Goal: Contribute content: Add original content to the website for others to see

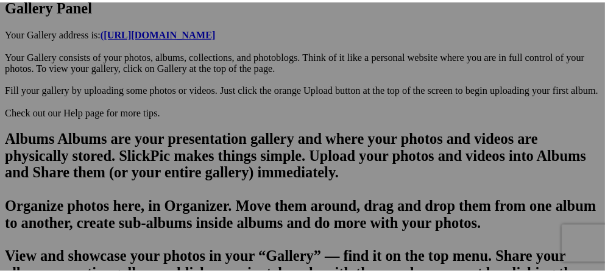
scroll to position [752, 0]
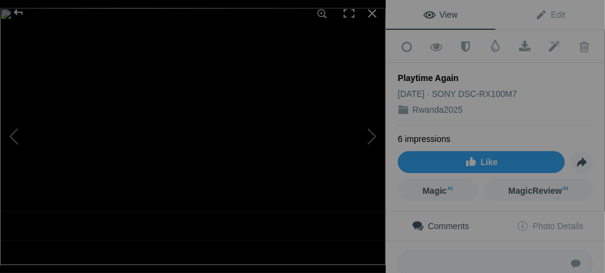
click at [456, 75] on div "Playtime Again" at bounding box center [495, 78] width 195 height 12
click at [535, 13] on span "Edit" at bounding box center [550, 15] width 30 height 10
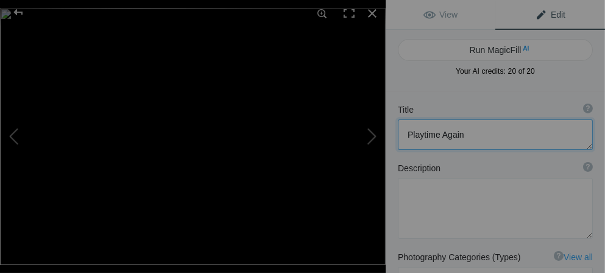
click at [471, 132] on textarea at bounding box center [495, 134] width 195 height 30
type textarea "P"
click at [12, 131] on button at bounding box center [45, 136] width 91 height 98
type textarea "I was about 6 feet from mother and child"
type textarea "The female that is closest went over to the mother and took the child and ran n…"
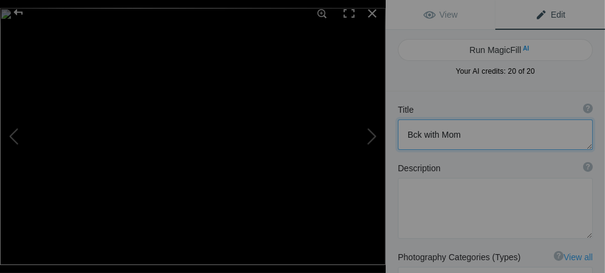
type textarea "DSC09507.jpg"
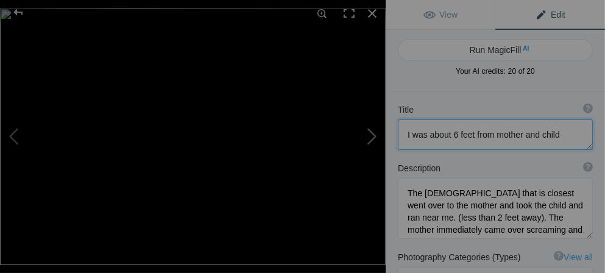
click at [382, 132] on button at bounding box center [339, 136] width 91 height 98
type textarea "Bck with Mom"
type textarea "DSC09508.jpg"
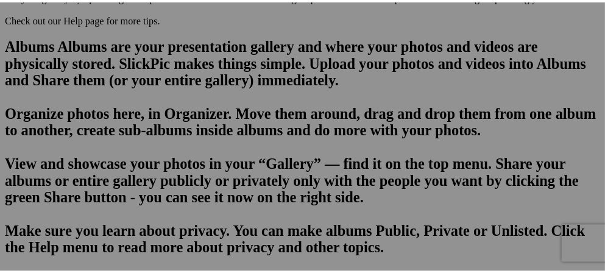
scroll to position [822, 0]
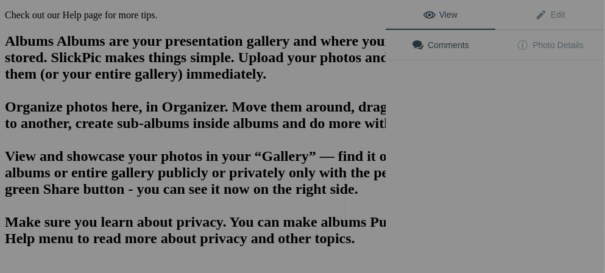
click at [377, 210] on img at bounding box center [374, 201] width 61 height 46
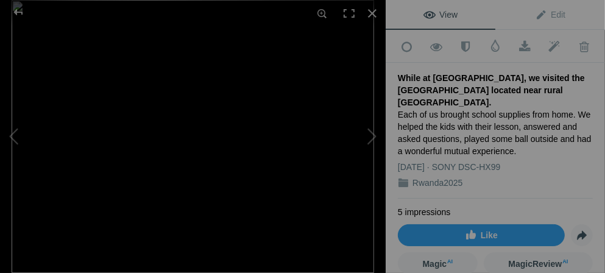
click at [525, 76] on div "While at [GEOGRAPHIC_DATA], we visited the [GEOGRAPHIC_DATA] located near rural…" at bounding box center [495, 90] width 195 height 37
click at [535, 13] on span "Edit" at bounding box center [550, 15] width 30 height 10
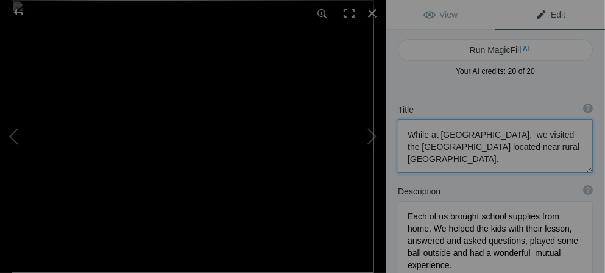
drag, startPoint x: 535, startPoint y: 134, endPoint x: 390, endPoint y: 125, distance: 144.8
click at [390, 125] on div "Title ? Photo title is one of the highest used Search Engine ranking criteria a…" at bounding box center [495, 139] width 219 height 82
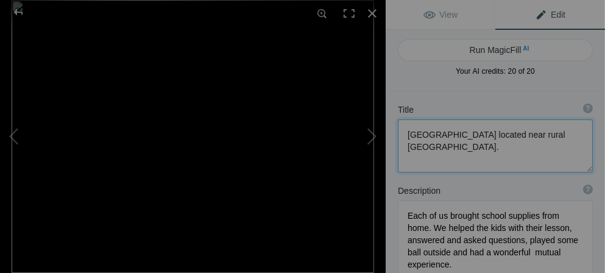
click at [496, 135] on textarea at bounding box center [495, 145] width 195 height 53
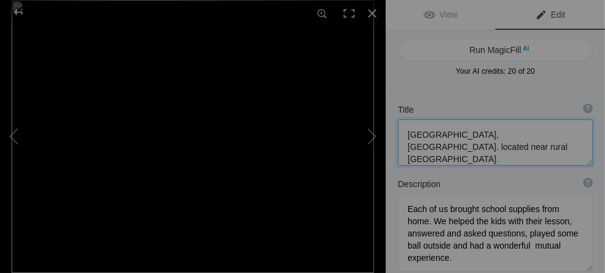
click at [537, 133] on textarea at bounding box center [495, 142] width 195 height 46
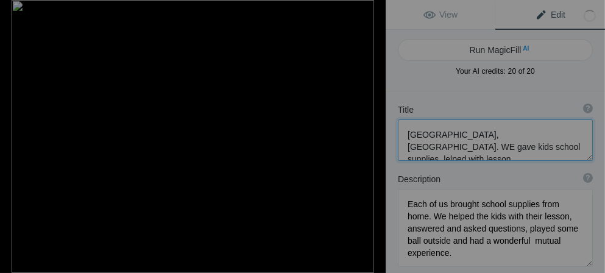
scroll to position [1, 0]
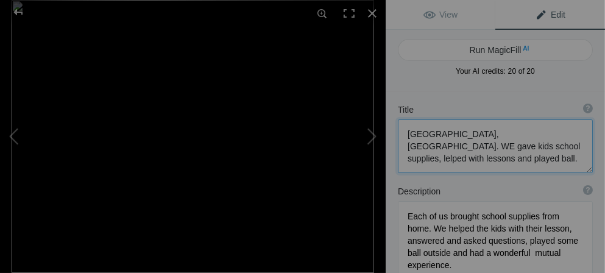
click at [551, 133] on textarea at bounding box center [495, 146] width 195 height 54
click at [505, 145] on textarea at bounding box center [495, 146] width 195 height 54
type textarea "Rushubi Primary School, Sabyinyo. We gave kids school supplies, helped with les…"
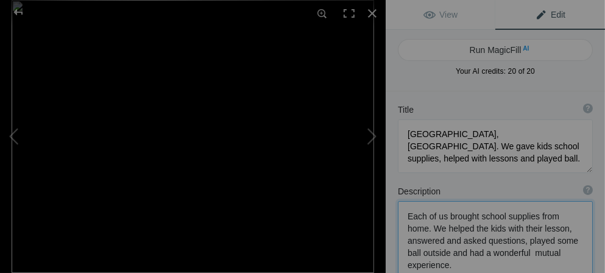
drag, startPoint x: 405, startPoint y: 212, endPoint x: 557, endPoint y: 266, distance: 160.8
click at [557, 263] on textarea at bounding box center [495, 240] width 195 height 78
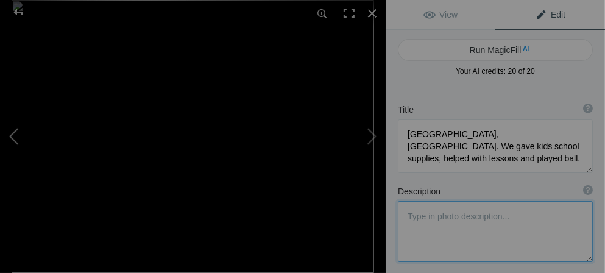
click at [15, 138] on button at bounding box center [45, 136] width 91 height 98
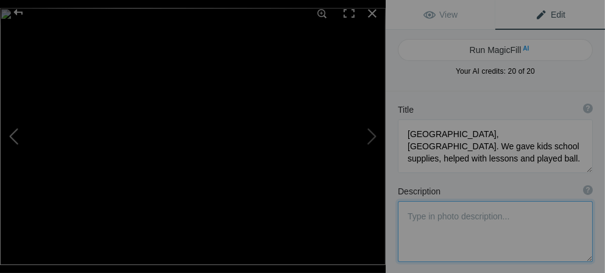
type textarea "Volcanoes Nat. Pk."
type textarea "DSC09510.jpg"
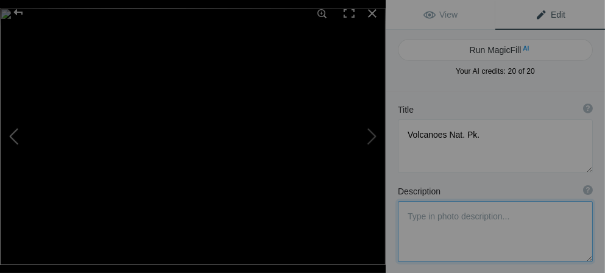
scroll to position [0, 0]
click at [368, 132] on button at bounding box center [339, 136] width 91 height 98
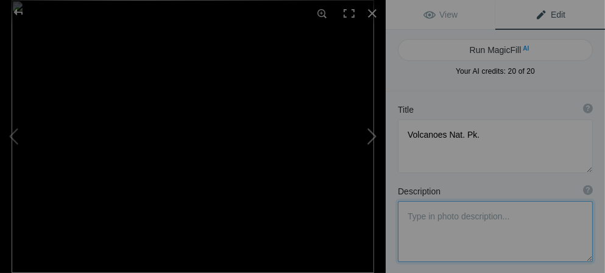
type textarea "Rushubi Primary School, Sabyinyo. We gave kids school supplies, helped with les…"
type textarea "Each of us brought school supplies from home. We helped the kids with their les…"
type textarea "DSC00182.jpeg"
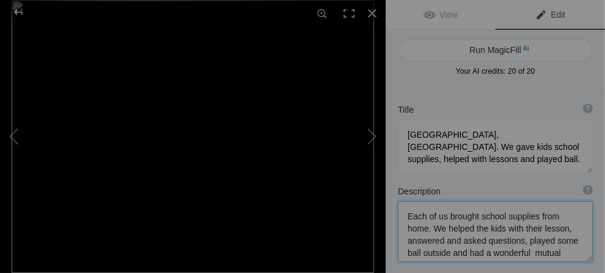
scroll to position [18, 0]
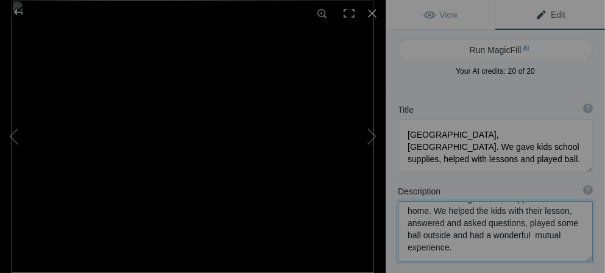
drag, startPoint x: 407, startPoint y: 213, endPoint x: 607, endPoint y: 251, distance: 202.9
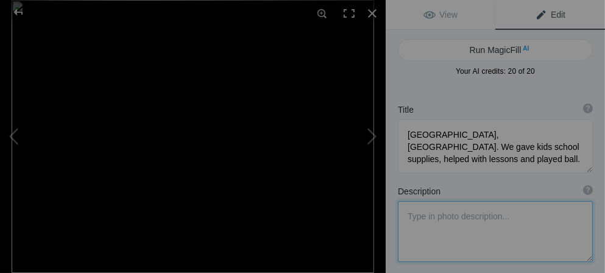
scroll to position [0, 0]
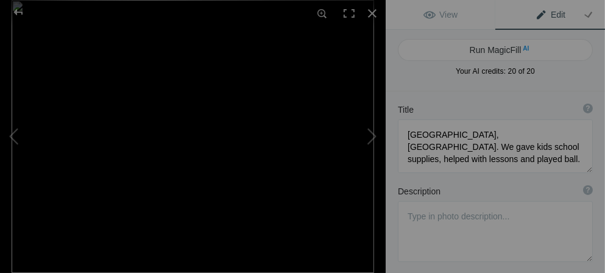
click at [535, 13] on span "Edit" at bounding box center [550, 15] width 30 height 10
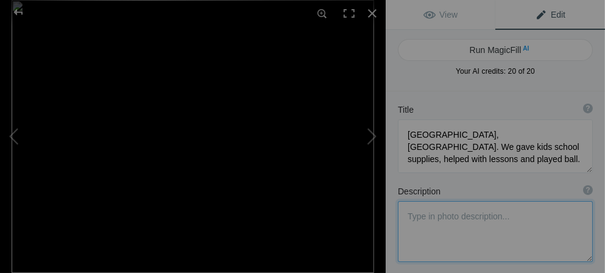
click at [512, 224] on textarea at bounding box center [495, 231] width 195 height 61
click at [369, 133] on button at bounding box center [339, 136] width 91 height 98
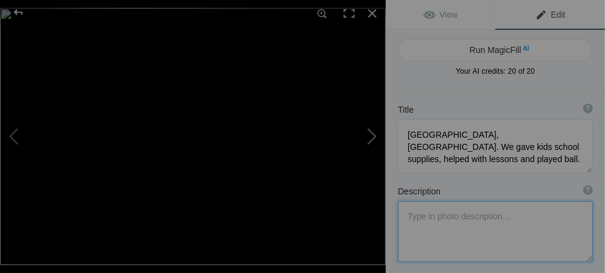
type textarea "Scene of some flat land"
type textarea "DSC09665.jpg"
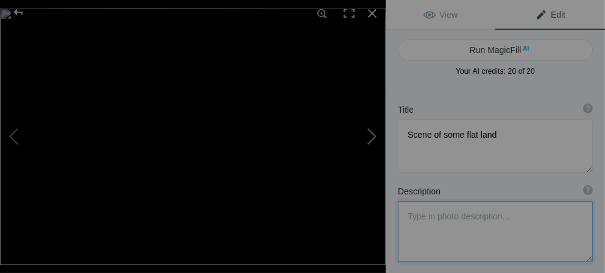
click at [369, 141] on button at bounding box center [339, 136] width 91 height 98
type textarea "Buildings in the Women's Opportunity Center. KAYONZA"
type textarea "The center is home to about 300 Rwandan women who are Genocide survivors and al…"
type textarea "DSC09433.jpg"
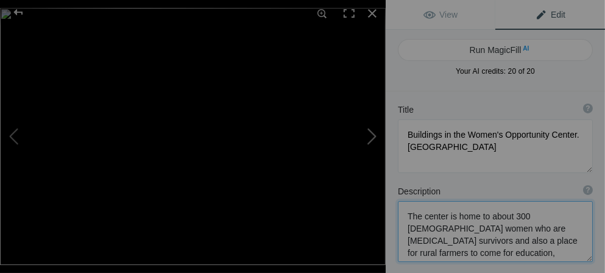
click at [369, 141] on button at bounding box center [339, 136] width 91 height 98
type textarea "Notice the beautiful intricate weaving all done with local trees, grasses and b…"
type textarea "DSC09387.jpg"
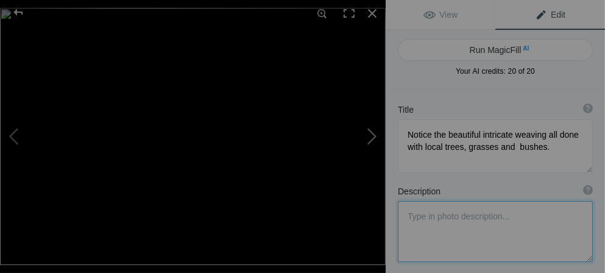
click at [372, 137] on button at bounding box center [339, 136] width 91 height 98
type textarea "Rice paddies AKARGERA"
type textarea "DSC09655.jpg"
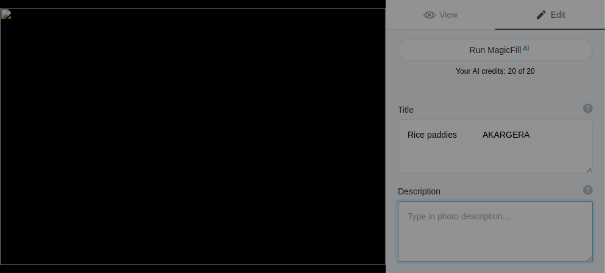
click at [372, 137] on button at bounding box center [339, 136] width 91 height 98
type textarea "There is a Police Training Center and station. at Akagera Nat. Pk."
type textarea "The center, trains officers to keep order prevent poaching, and to handle the m…"
type textarea "DSC09624.jpg"
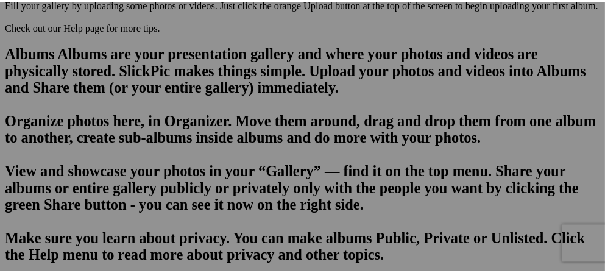
scroll to position [892, 0]
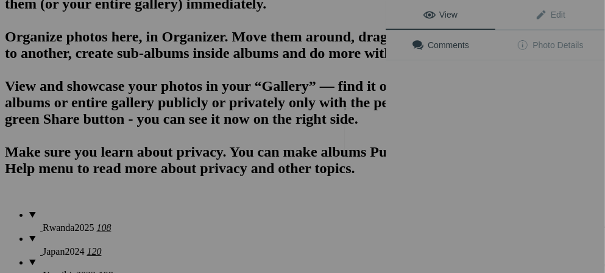
click at [381, 146] on button at bounding box center [339, 136] width 91 height 98
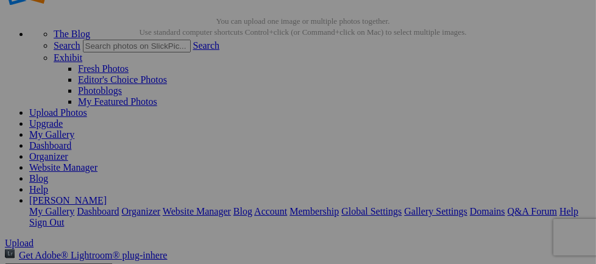
scroll to position [64, 0]
